Goal: Transaction & Acquisition: Purchase product/service

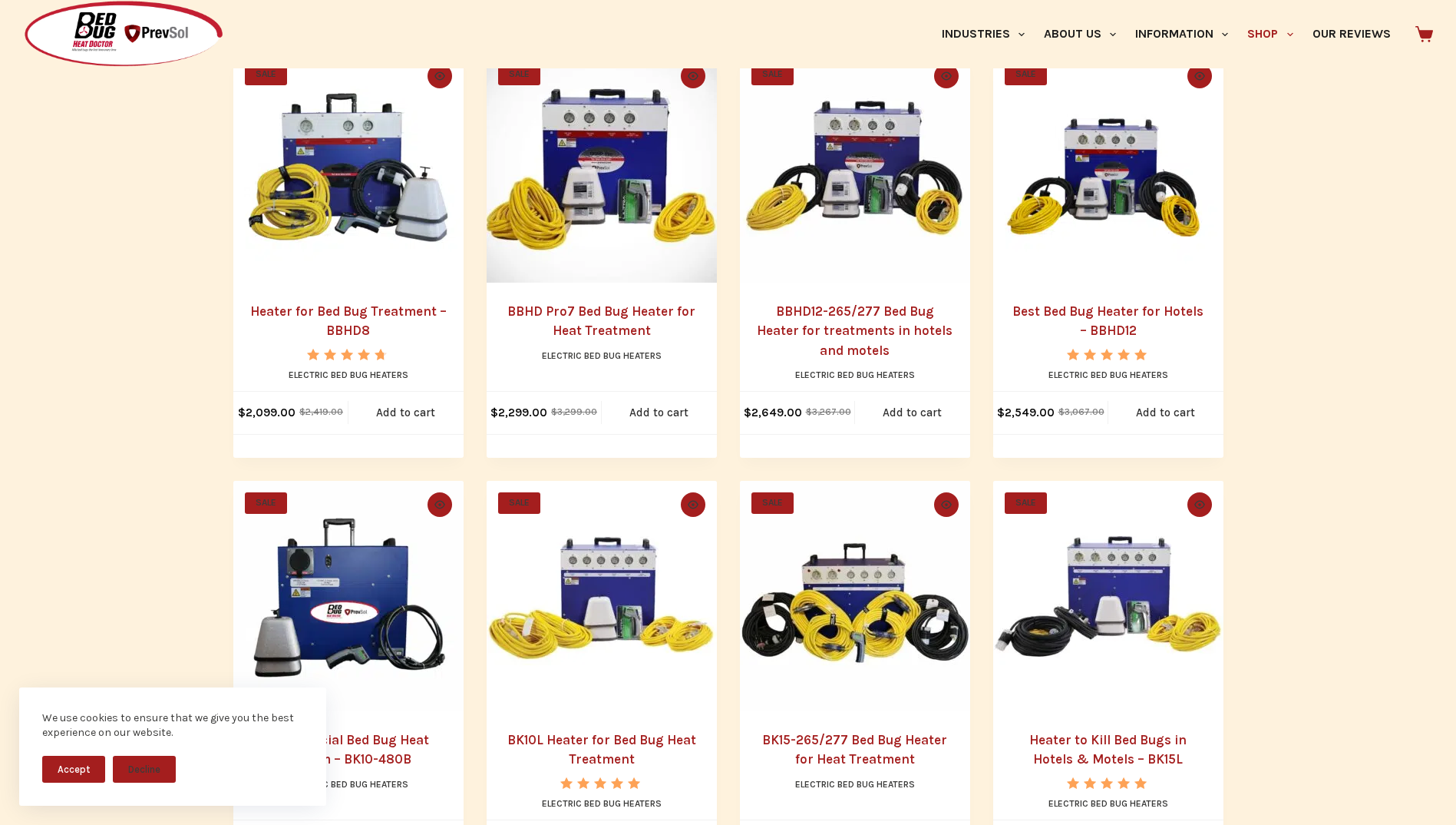
scroll to position [307, 0]
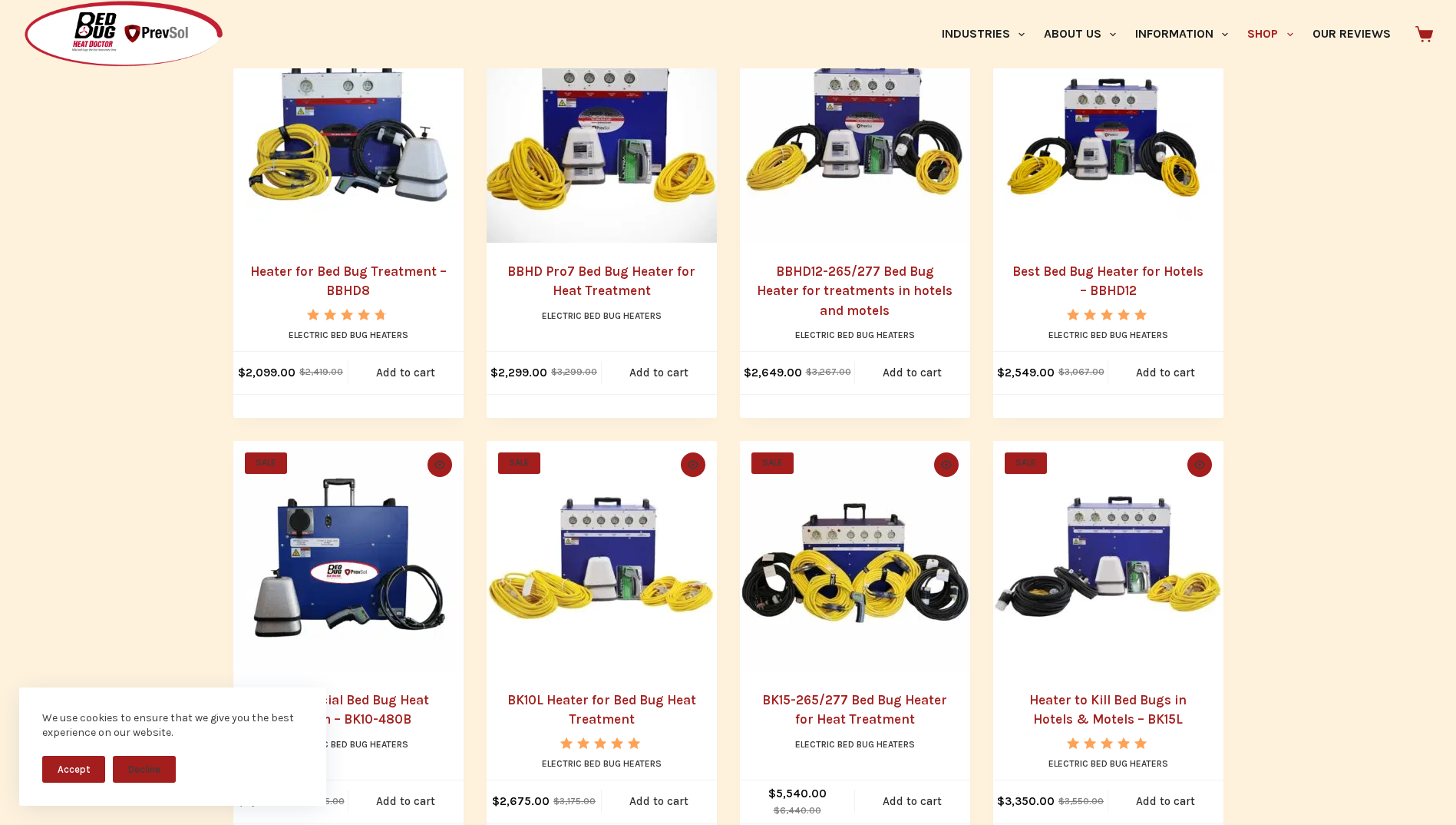
scroll to position [230, 0]
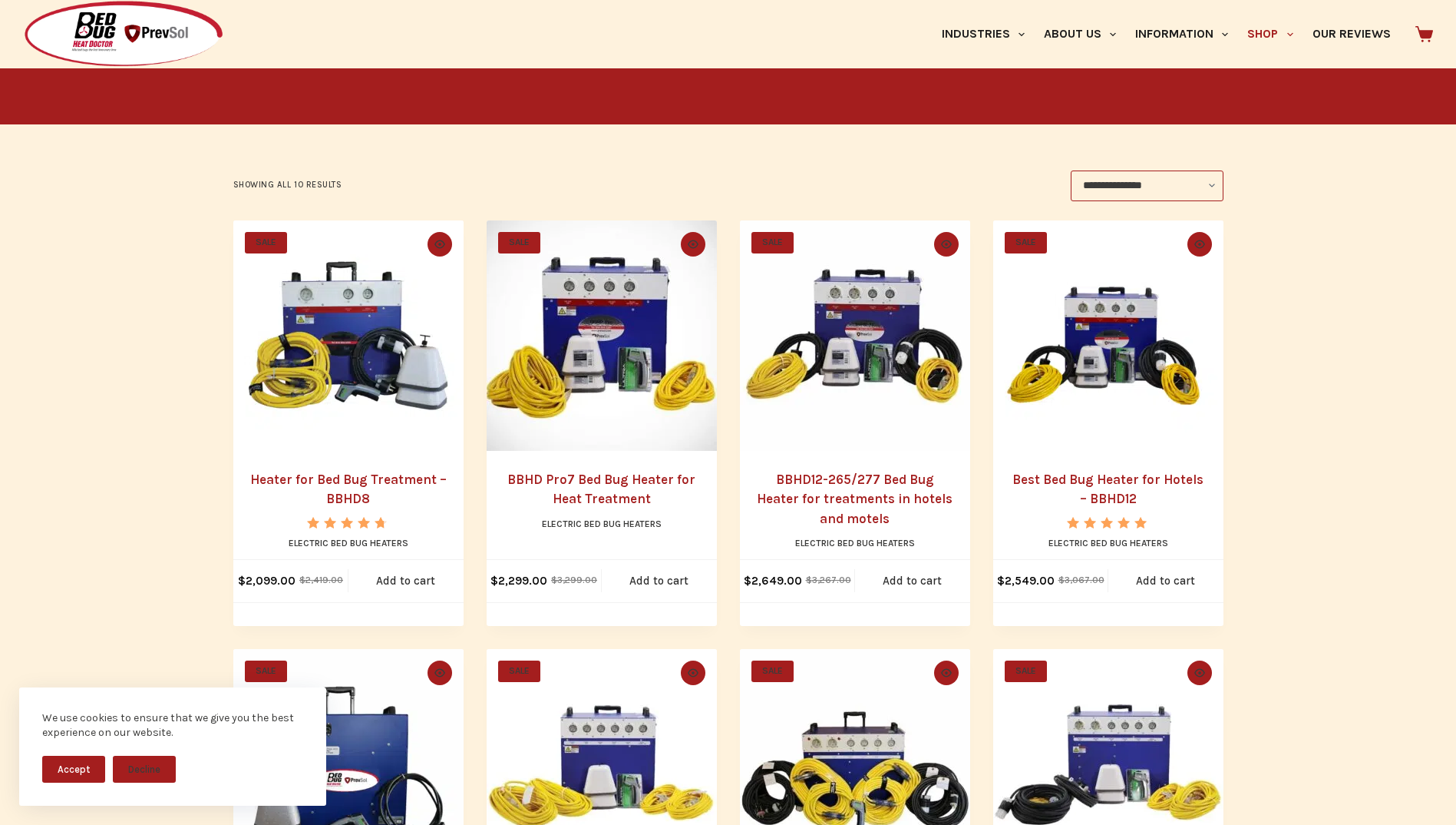
click at [1088, 486] on link "Best Bed Bug Heater for Hotels – BBHD12" at bounding box center [1108, 490] width 191 height 36
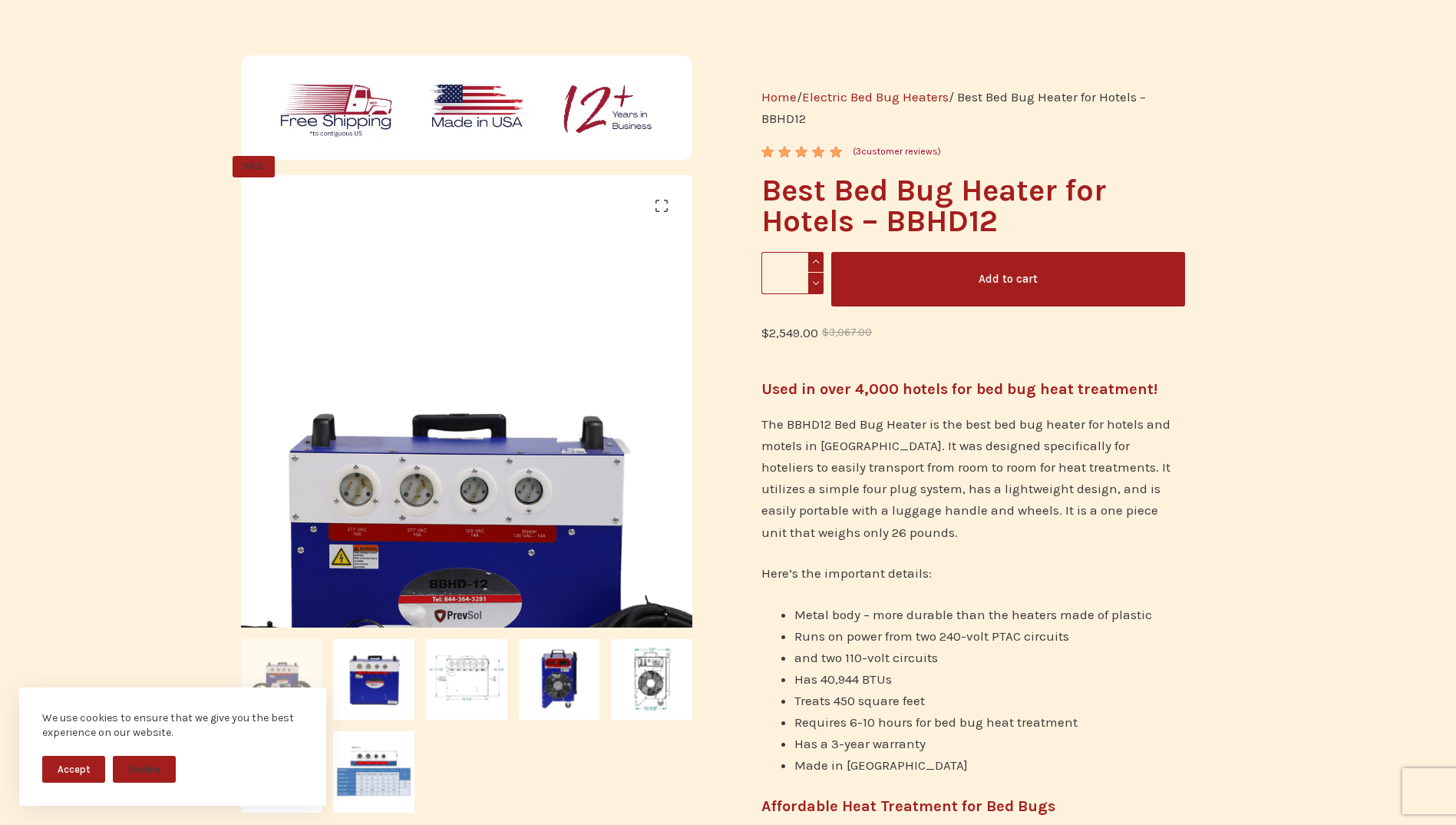
scroll to position [153, 0]
